Goal: Information Seeking & Learning: Understand process/instructions

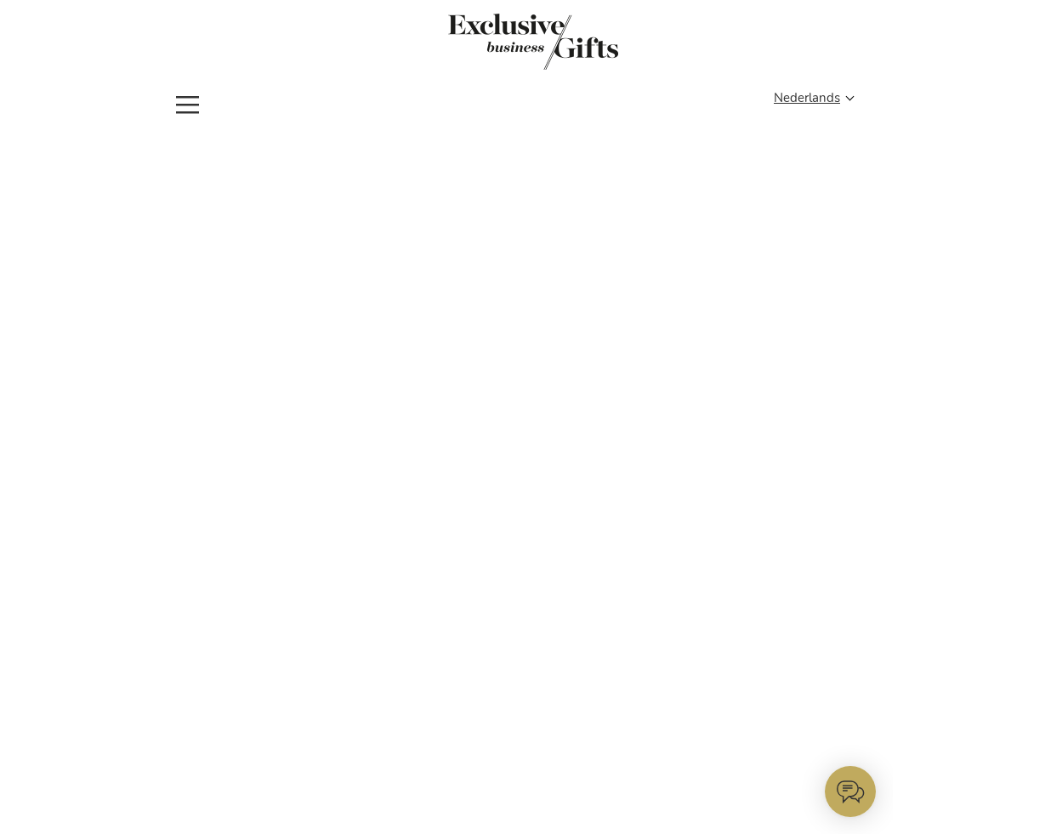
scroll to position [6, 0]
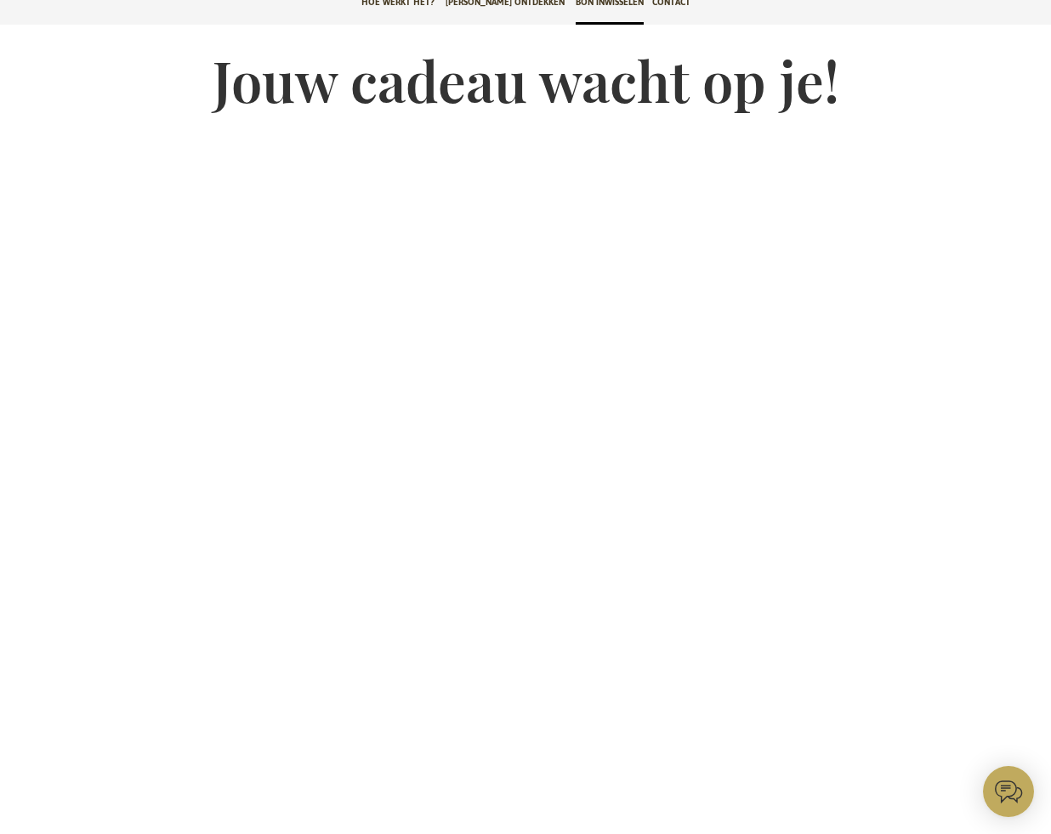
scroll to position [71, 0]
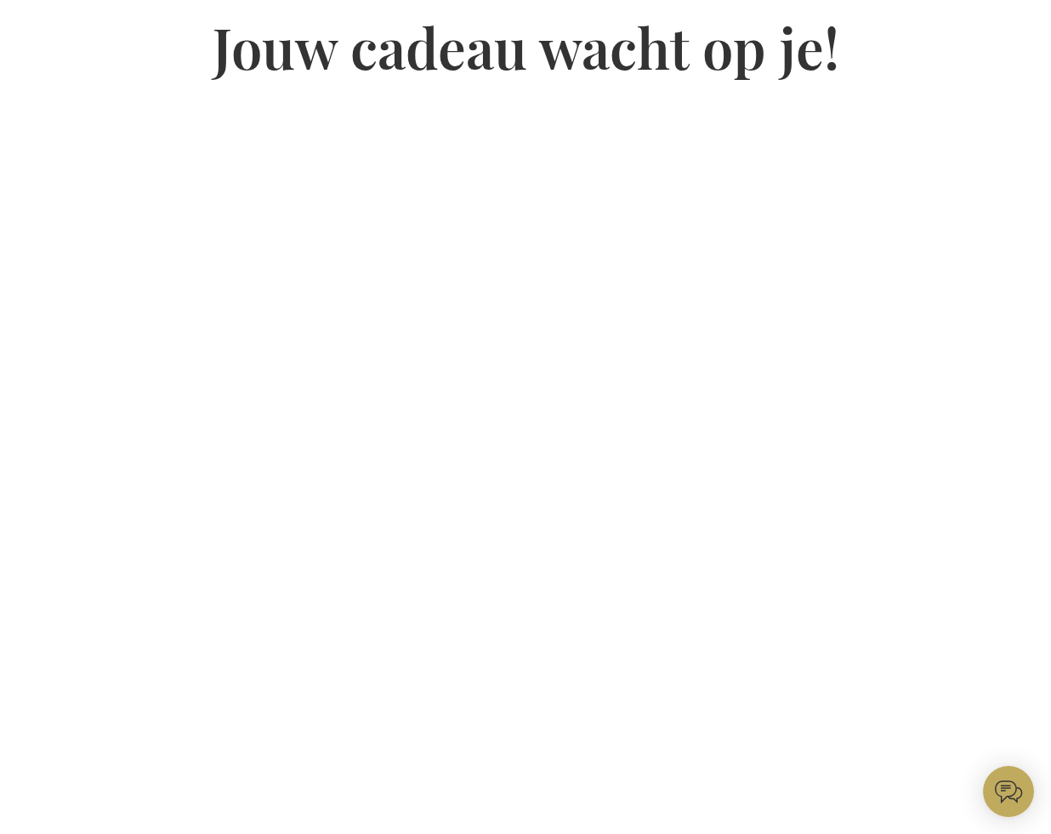
scroll to position [151, 0]
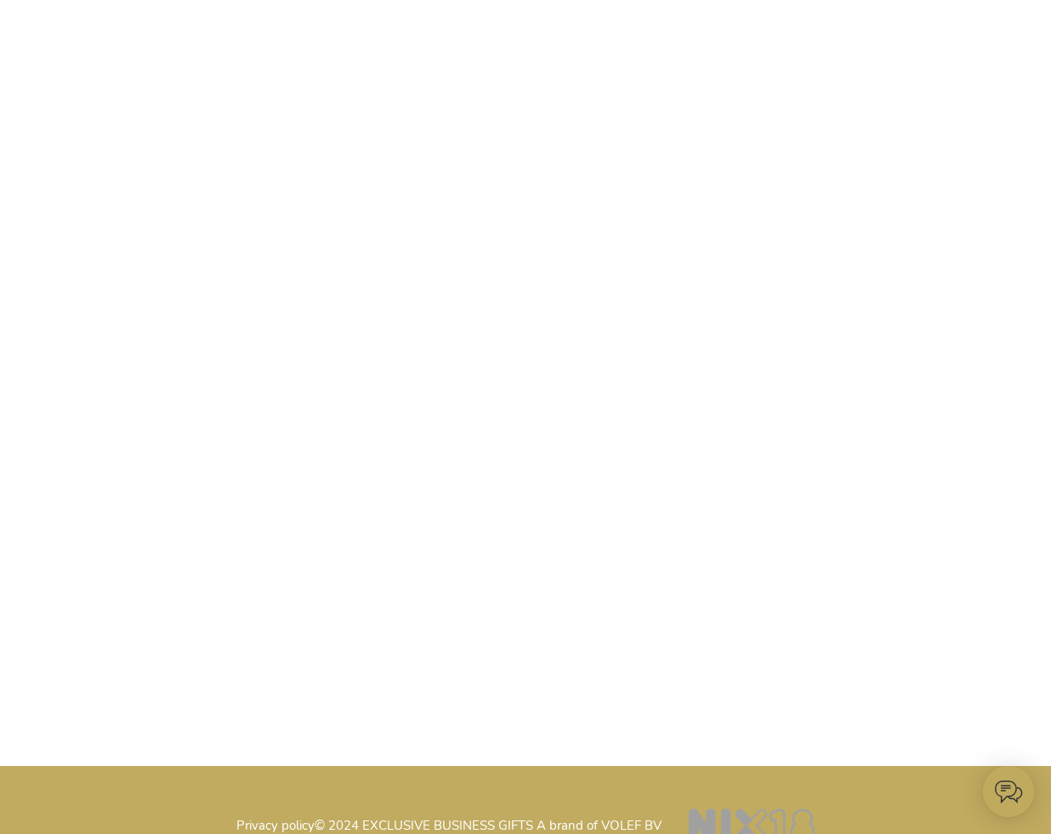
scroll to position [270, 0]
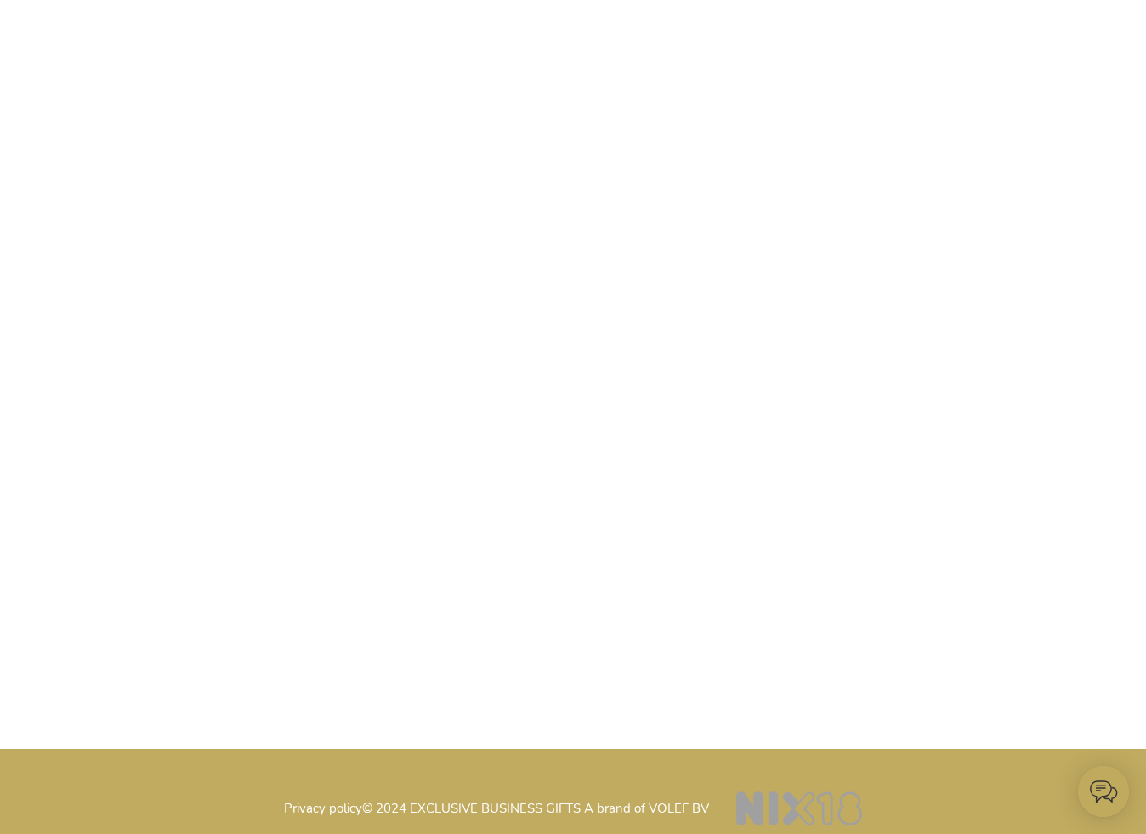
scroll to position [281, 0]
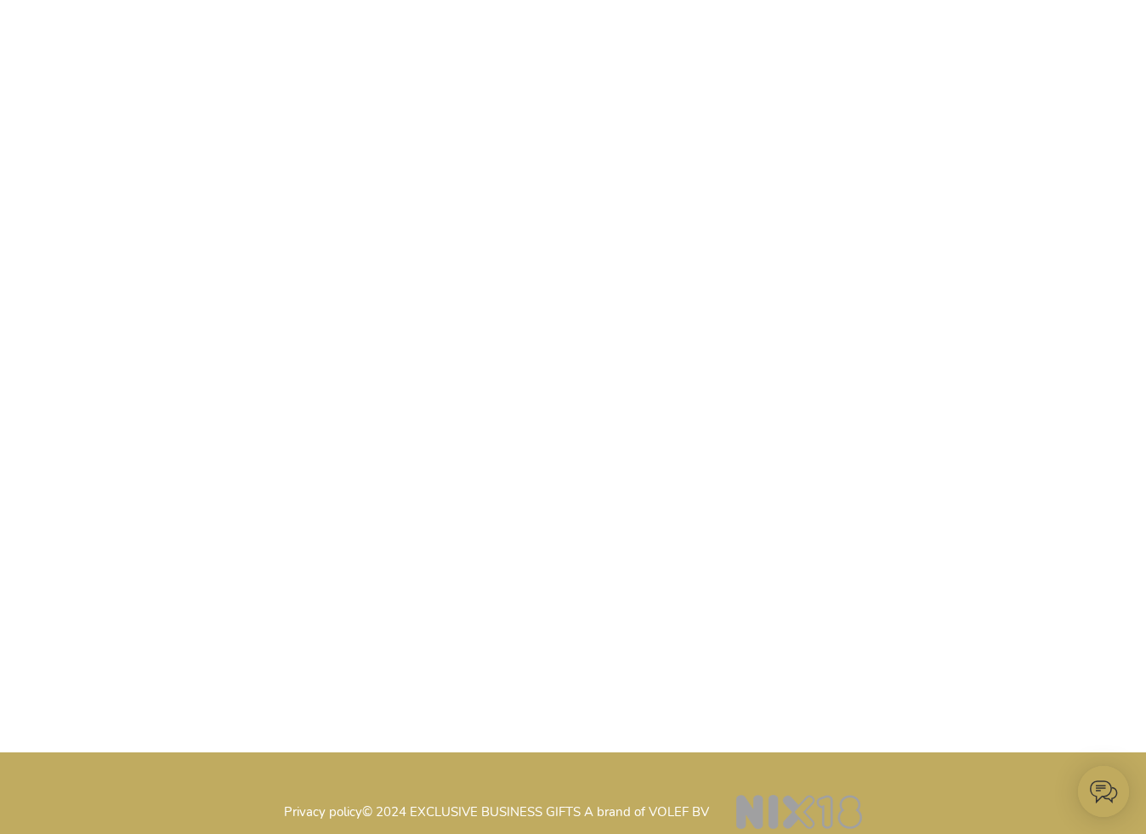
type input "administrator"
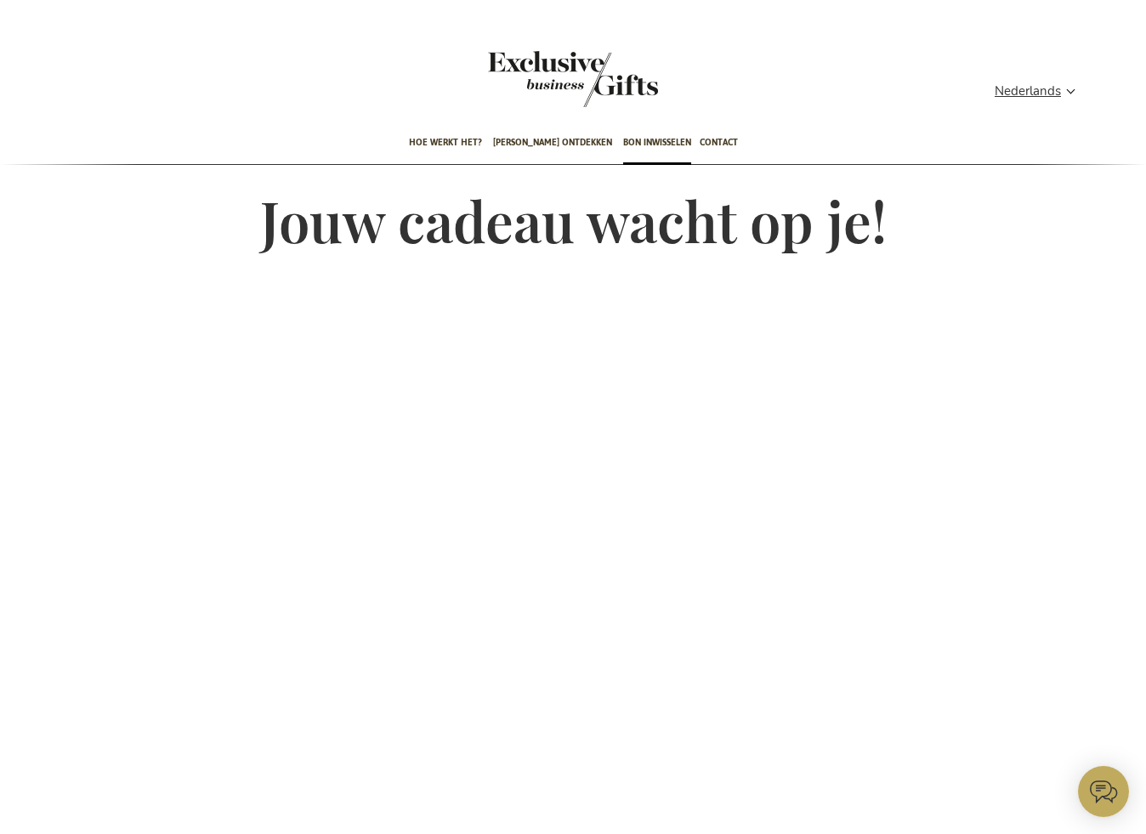
scroll to position [3, 0]
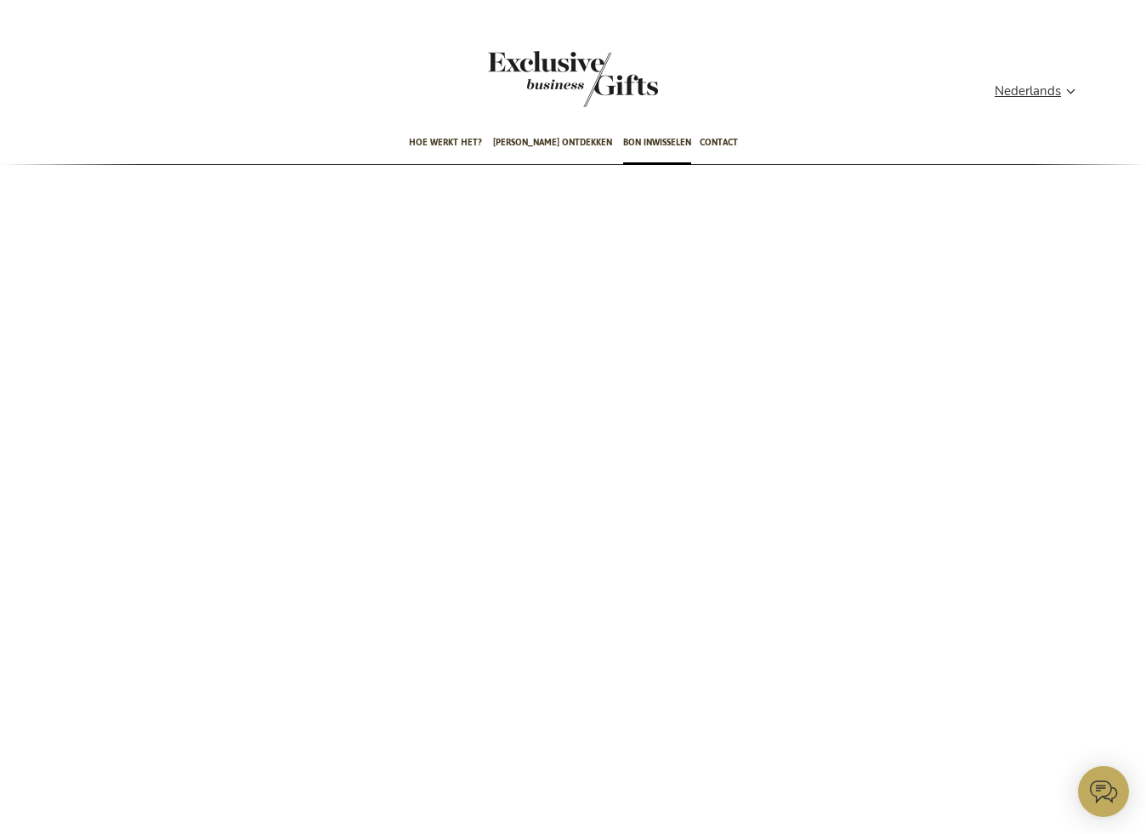
type input "administrator"
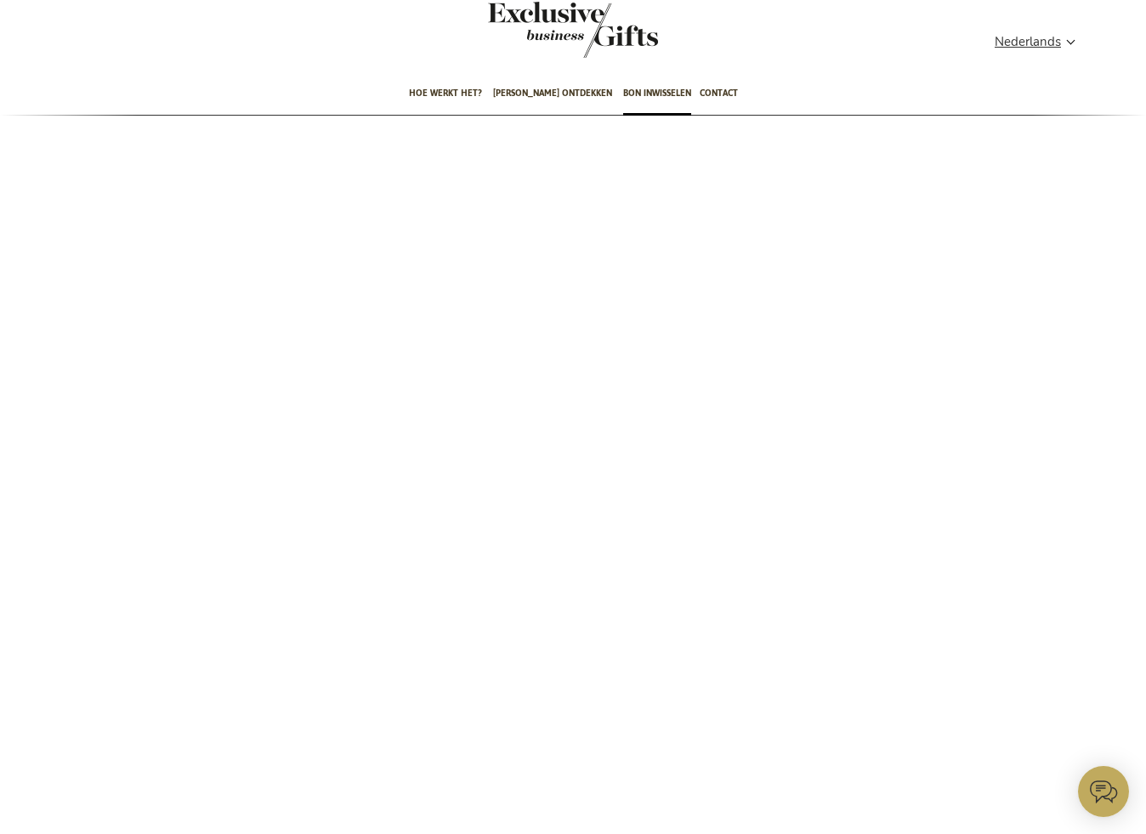
scroll to position [50, 0]
type input "administrator"
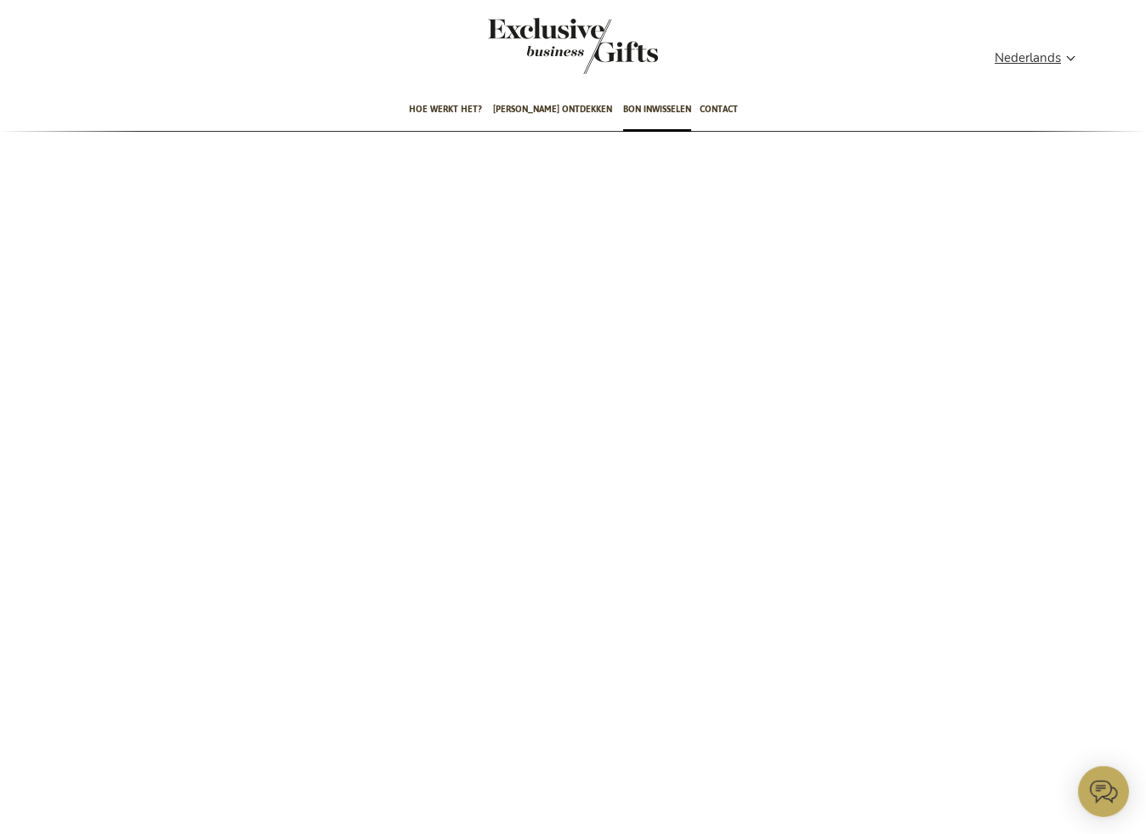
type input "administrator"
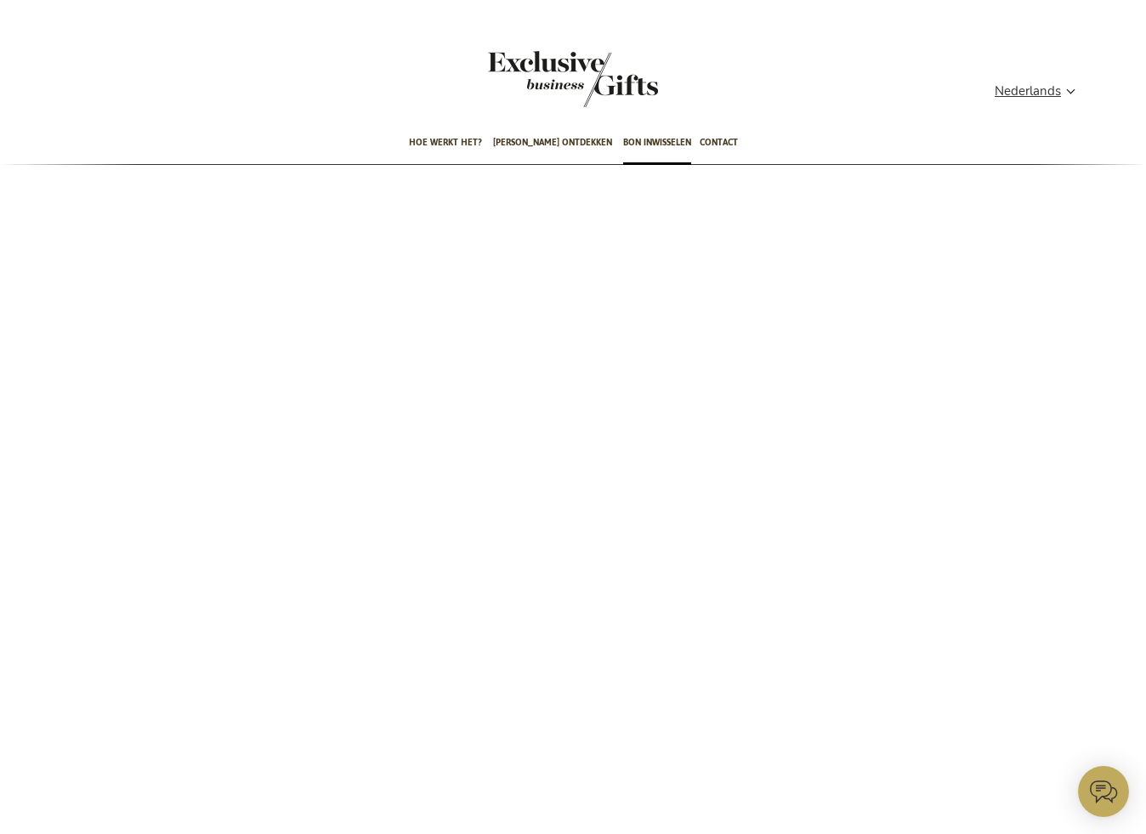
type input "administrator"
click at [461, 142] on span "Hoe werkt het?" at bounding box center [445, 142] width 73 height 40
